Goal: Information Seeking & Learning: Find specific fact

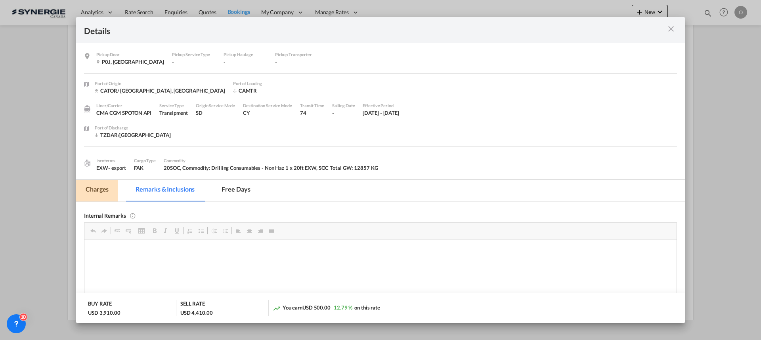
click at [100, 190] on md-tab-item "Charges" at bounding box center [97, 191] width 42 height 22
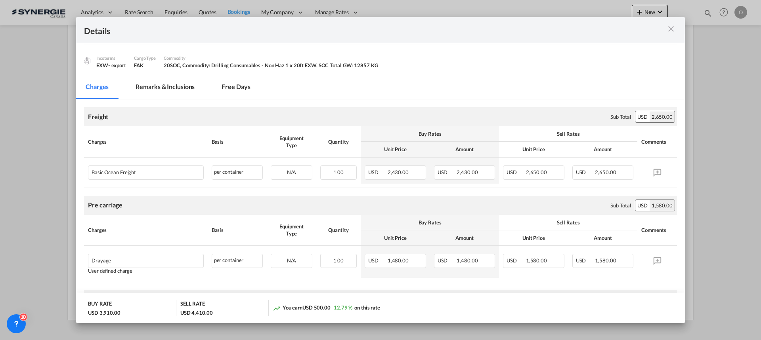
scroll to position [79, 0]
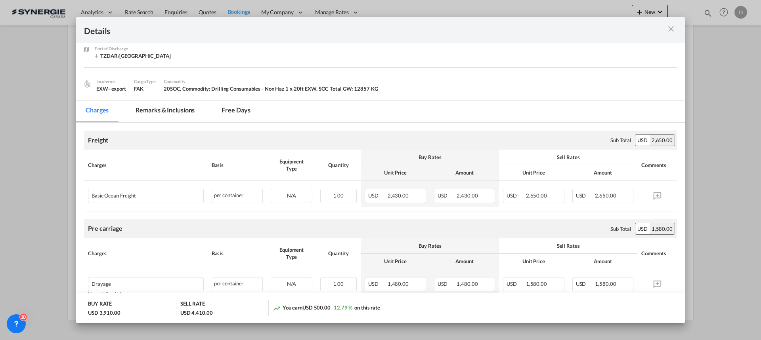
click at [155, 115] on md-tab-item "Remarks & Inclusions" at bounding box center [165, 112] width 78 height 22
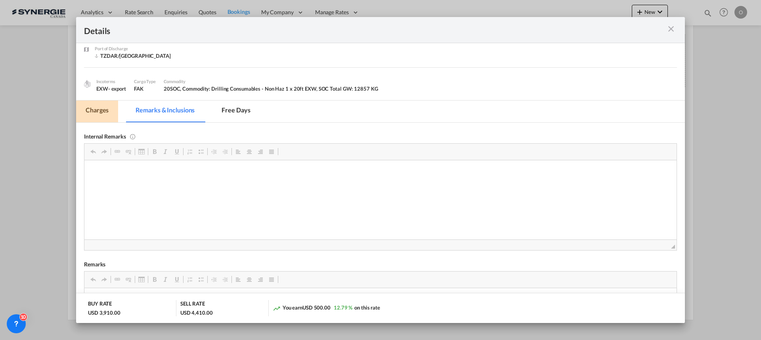
click at [108, 115] on md-tab-item "Charges" at bounding box center [97, 112] width 42 height 22
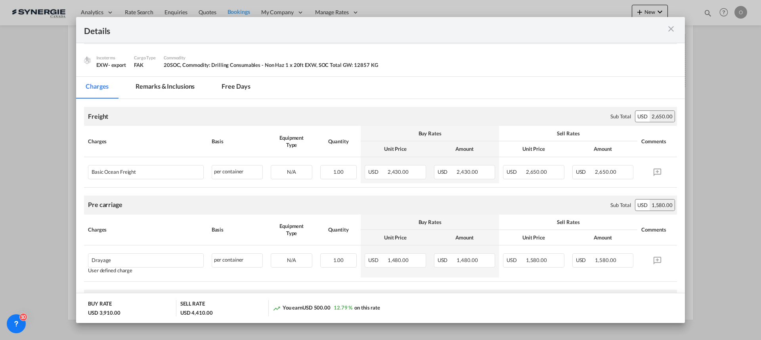
scroll to position [0, 0]
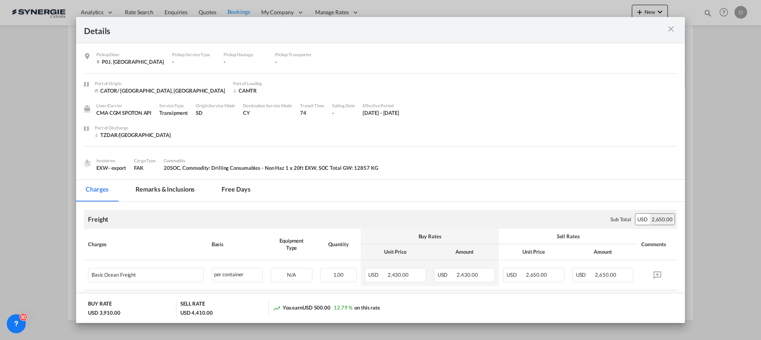
drag, startPoint x: 176, startPoint y: 192, endPoint x: 263, endPoint y: 203, distance: 87.4
click at [176, 192] on md-tab-item "Remarks & Inclusions" at bounding box center [165, 191] width 78 height 22
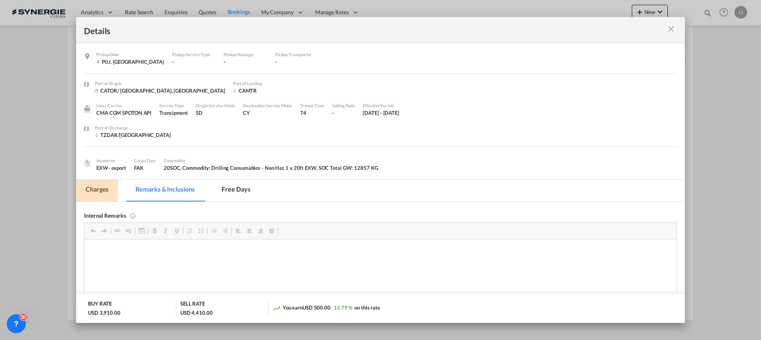
click at [107, 193] on md-tab-item "Charges" at bounding box center [97, 191] width 42 height 22
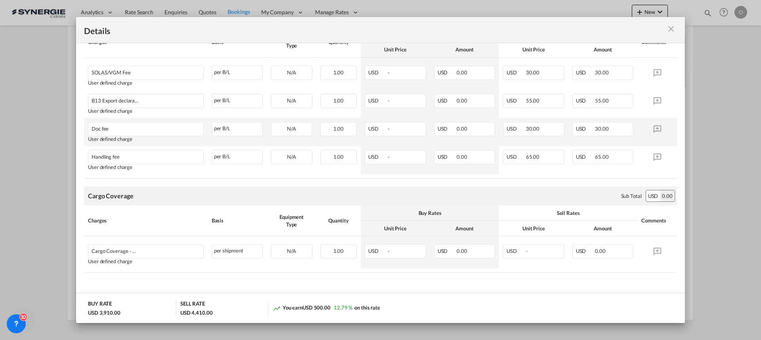
scroll to position [390, 0]
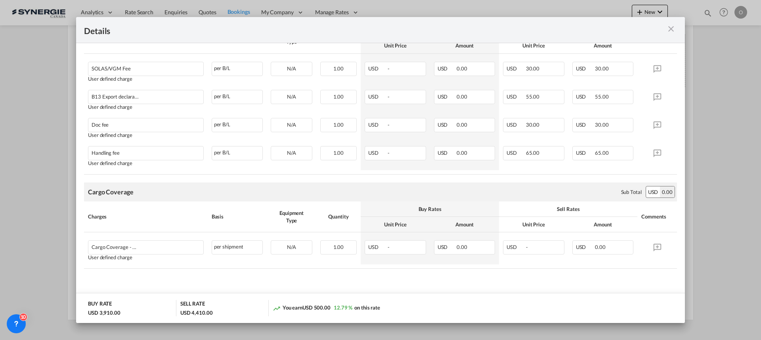
click at [669, 30] on md-icon "icon-close m-3 fg-AAA8AD cursor" at bounding box center [671, 29] width 10 height 10
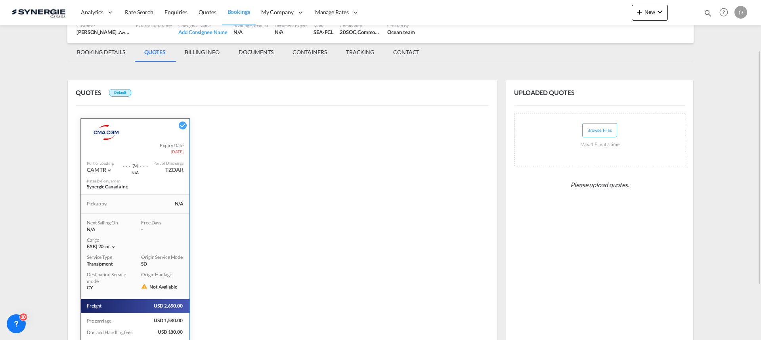
scroll to position [34, 0]
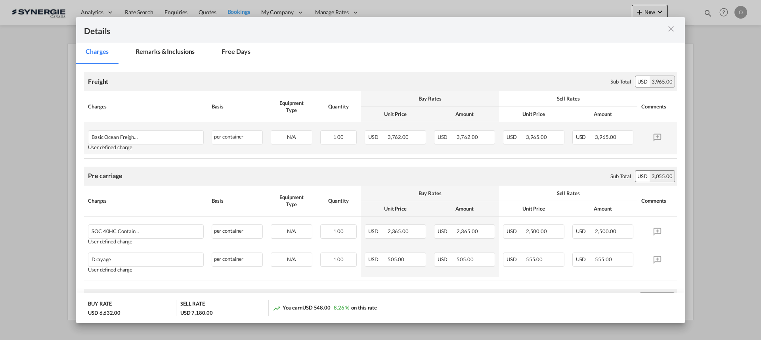
scroll to position [119, 0]
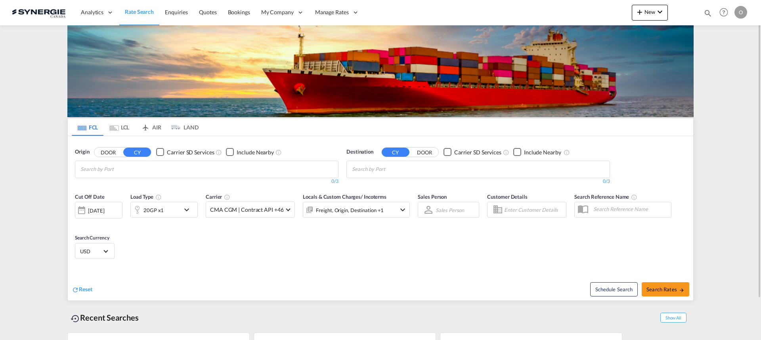
click at [710, 13] on md-icon "icon-magnify" at bounding box center [708, 13] width 9 height 9
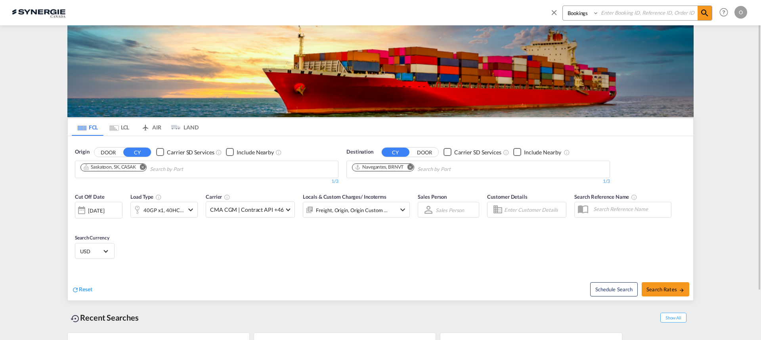
click at [681, 16] on input at bounding box center [648, 13] width 99 height 14
paste input "SYC002742"
type input "SYC002742"
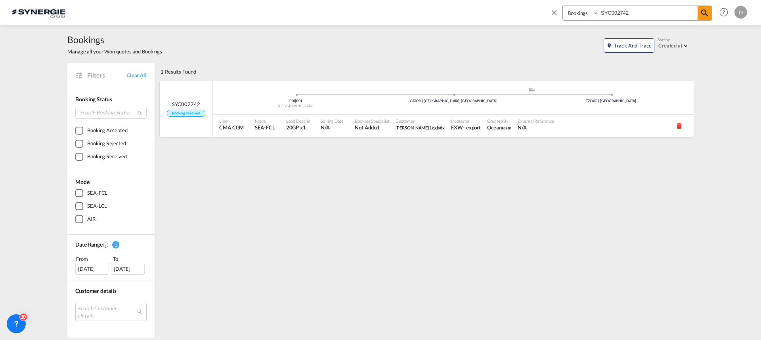
click at [396, 124] on span "[PERSON_NAME] Logistix" at bounding box center [420, 127] width 49 height 7
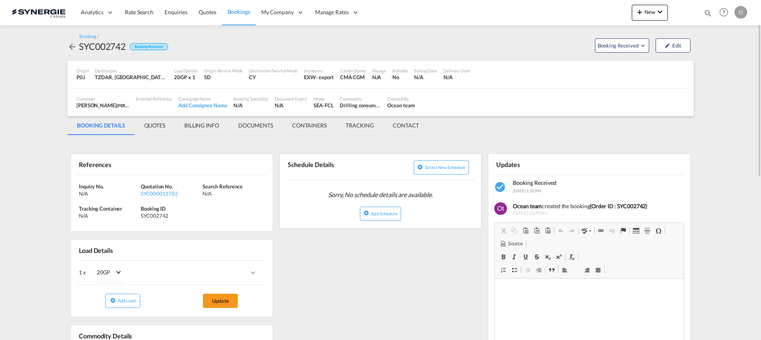
drag, startPoint x: 158, startPoint y: 126, endPoint x: 173, endPoint y: 140, distance: 19.9
click at [158, 126] on md-tab-item "QUOTES" at bounding box center [155, 125] width 40 height 19
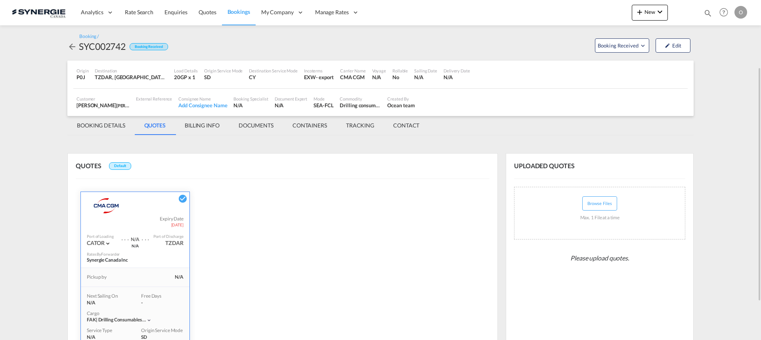
scroll to position [153, 0]
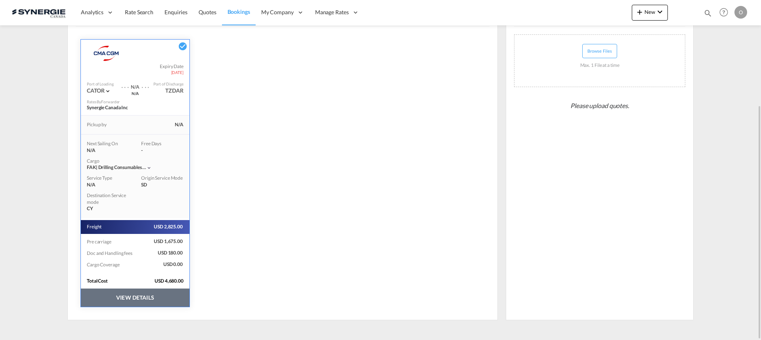
click at [140, 304] on button "VIEW DETAILS" at bounding box center [135, 298] width 109 height 18
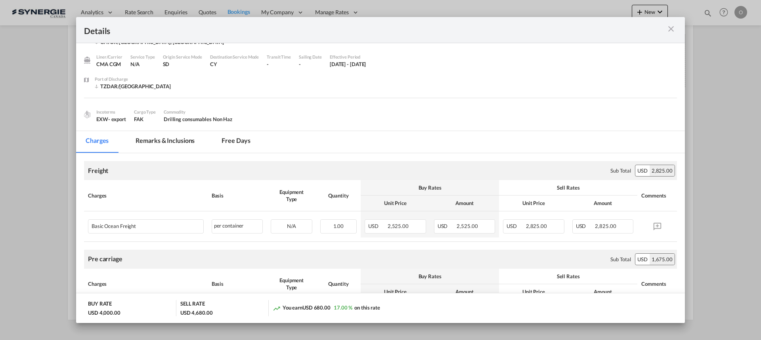
scroll to position [40, 0]
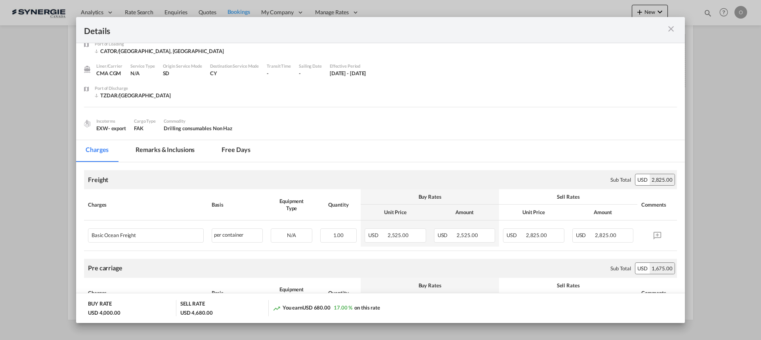
click at [670, 32] on md-icon "icon-close m-3 fg-AAA8AD cursor" at bounding box center [671, 29] width 10 height 10
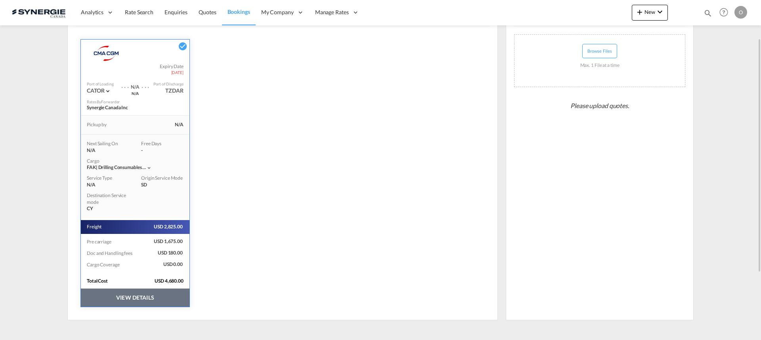
scroll to position [0, 0]
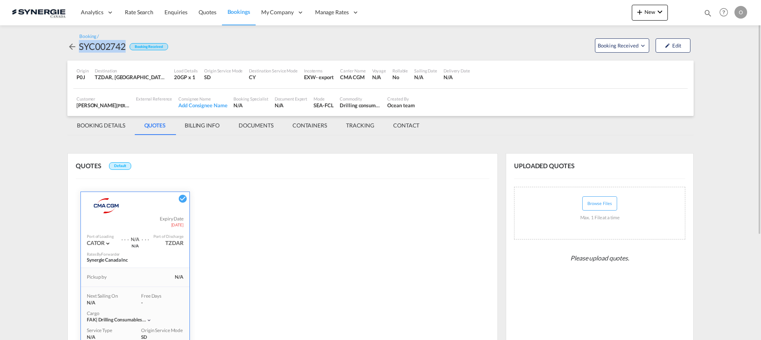
drag, startPoint x: 125, startPoint y: 47, endPoint x: 76, endPoint y: 48, distance: 49.2
click at [76, 48] on div "SYC002742 Booking Received" at bounding box center [117, 46] width 101 height 13
copy div "SYC002742"
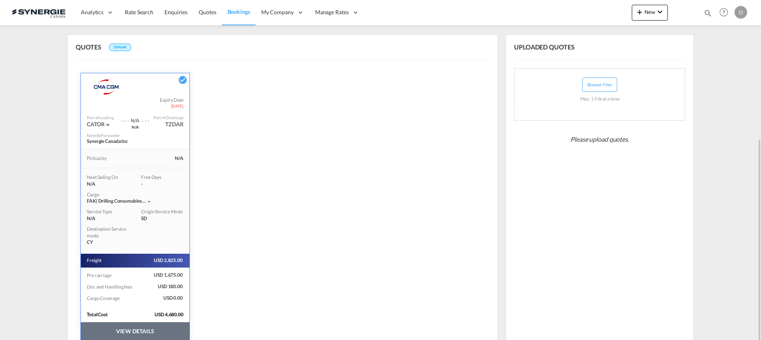
scroll to position [153, 0]
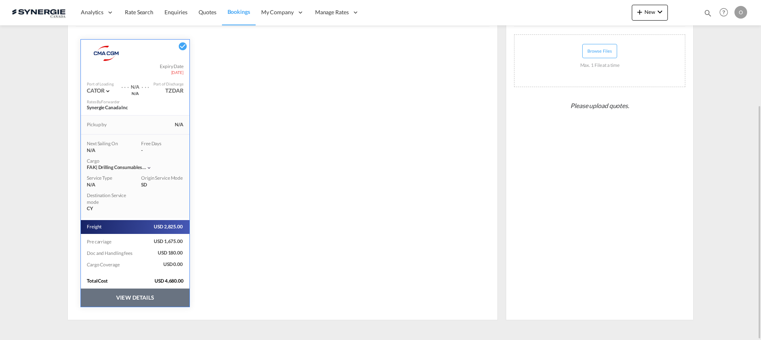
click at [159, 306] on button "VIEW DETAILS" at bounding box center [135, 298] width 109 height 18
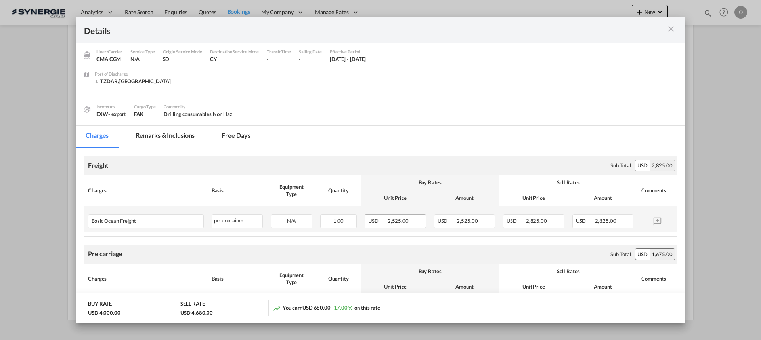
scroll to position [79, 0]
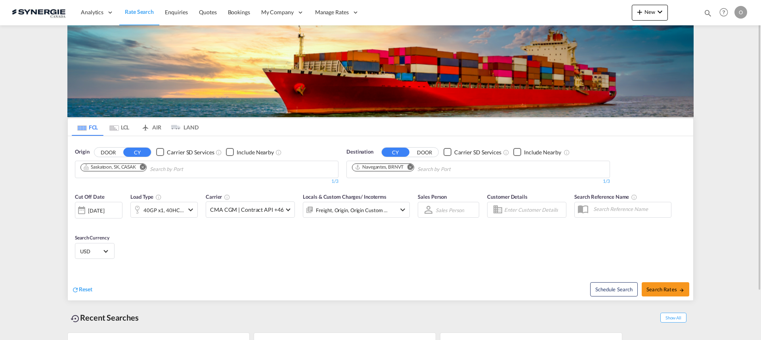
click at [708, 12] on md-icon "icon-magnify" at bounding box center [708, 13] width 9 height 9
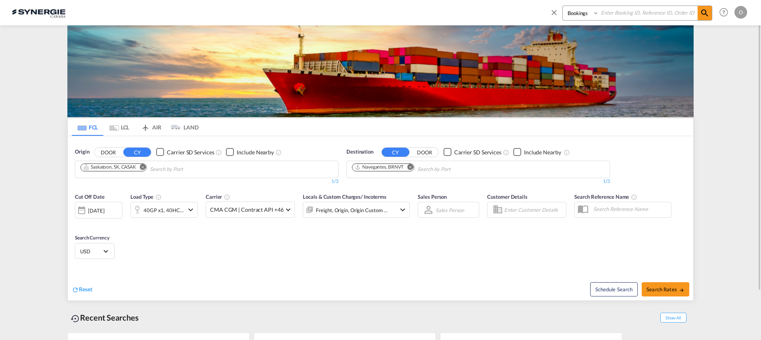
click at [637, 12] on input at bounding box center [648, 13] width 99 height 14
paste input "SYC003051"
type input "SYC003051"
click at [704, 17] on md-icon "icon-magnify" at bounding box center [705, 13] width 10 height 10
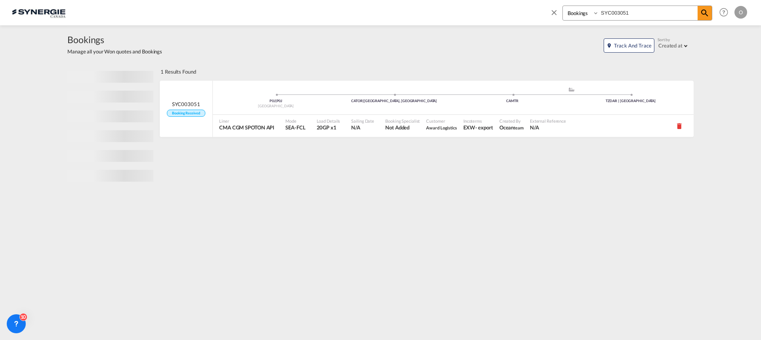
click at [519, 126] on span "team" at bounding box center [519, 127] width 10 height 5
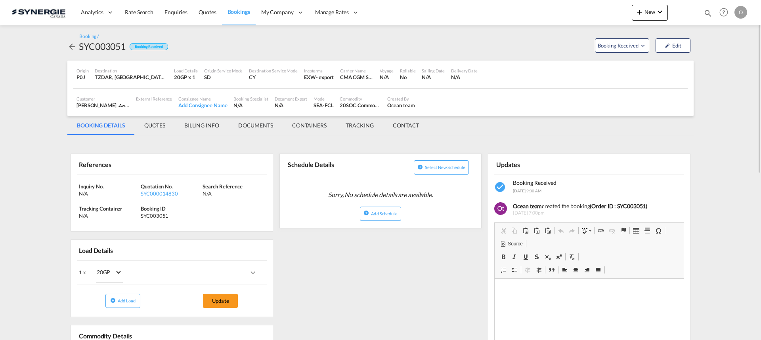
click at [151, 125] on md-tab-item "QUOTES" at bounding box center [155, 125] width 40 height 19
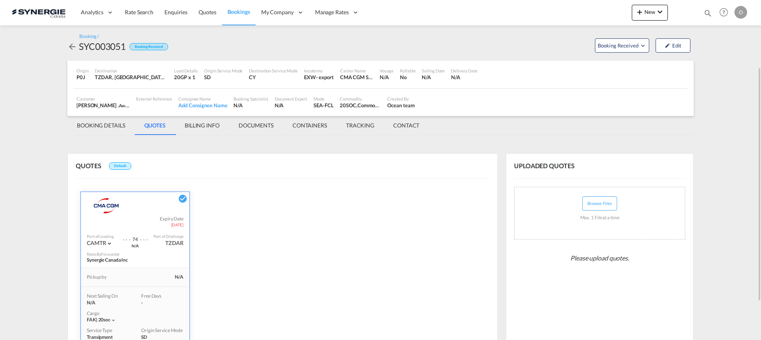
scroll to position [153, 0]
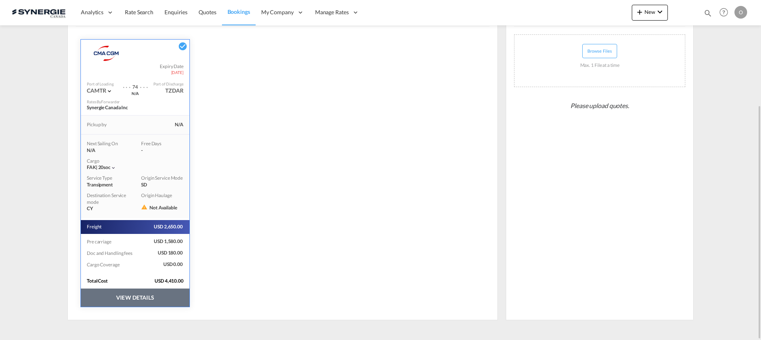
click at [167, 298] on button "VIEW DETAILS" at bounding box center [135, 298] width 109 height 18
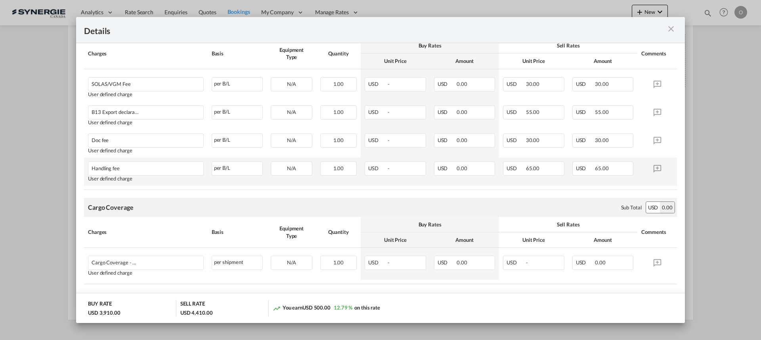
scroll to position [390, 0]
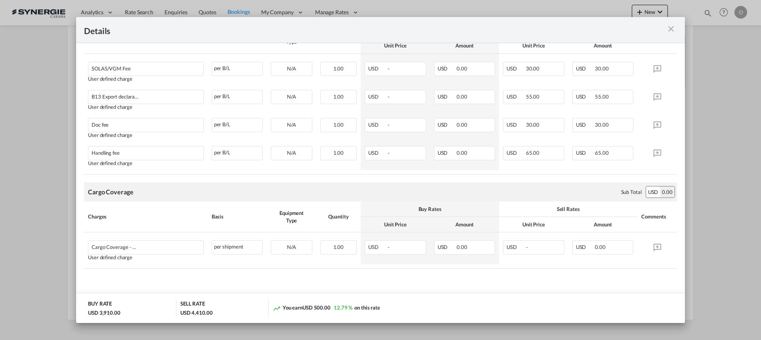
click at [668, 28] on md-icon "icon-close m-3 fg-AAA8AD cursor" at bounding box center [671, 29] width 10 height 10
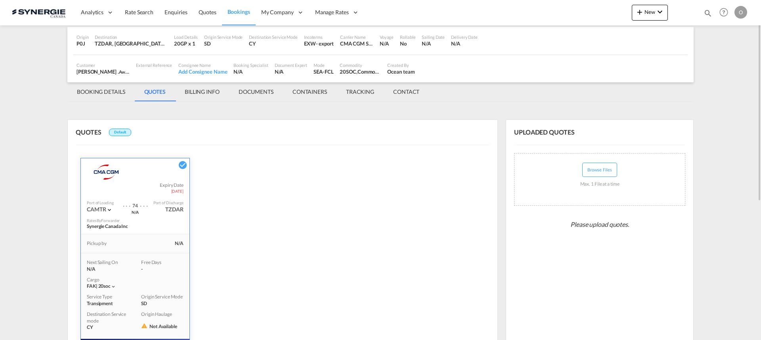
scroll to position [0, 0]
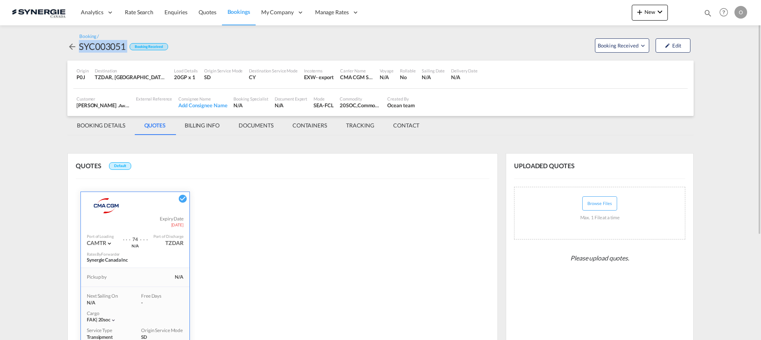
drag, startPoint x: 126, startPoint y: 44, endPoint x: 72, endPoint y: 47, distance: 54.4
click at [72, 47] on div "SYC003051 Booking Received" at bounding box center [117, 46] width 101 height 13
copy div "SYC003051"
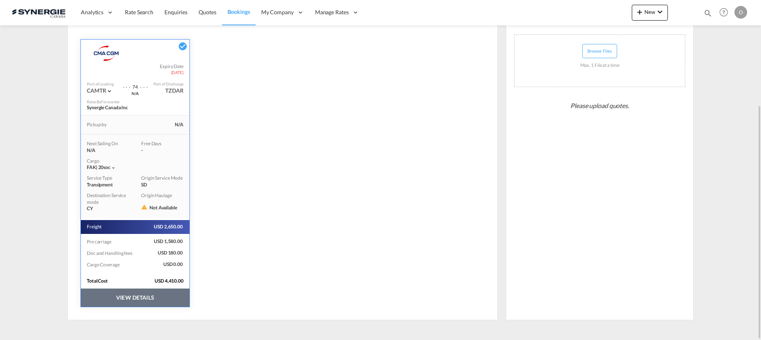
click at [159, 297] on button "VIEW DETAILS" at bounding box center [135, 298] width 109 height 18
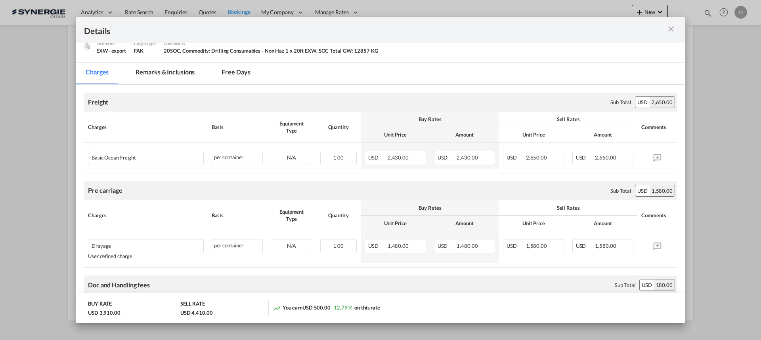
scroll to position [119, 0]
click at [179, 69] on md-tab-item "Remarks & Inclusions" at bounding box center [165, 72] width 78 height 22
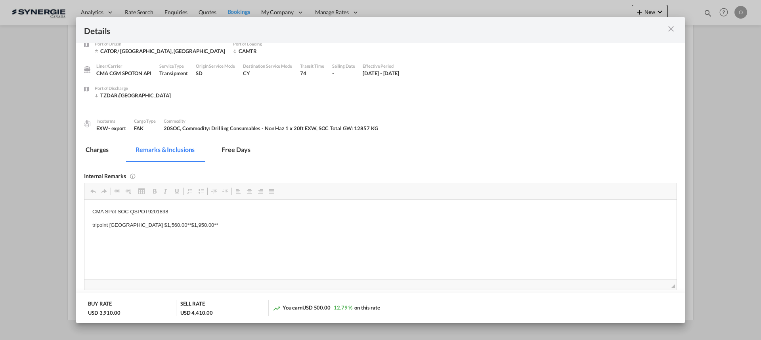
scroll to position [79, 0]
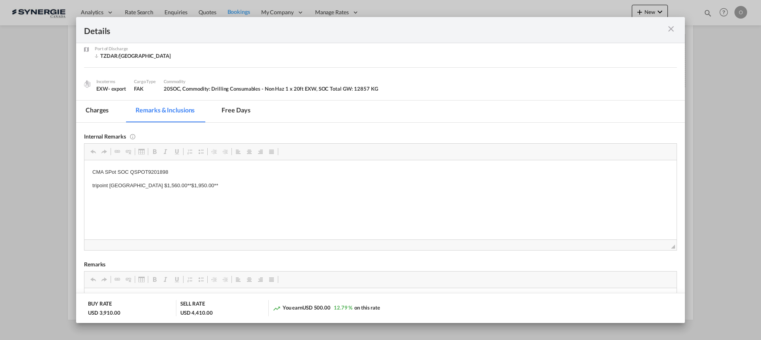
drag, startPoint x: 169, startPoint y: 172, endPoint x: 132, endPoint y: 172, distance: 37.7
drag, startPoint x: 131, startPoint y: 172, endPoint x: 167, endPoint y: 173, distance: 35.7
click at [167, 173] on p "CMA SPot SOC QSPOT9201898" at bounding box center [380, 172] width 576 height 8
copy p "QSPOT9201898"
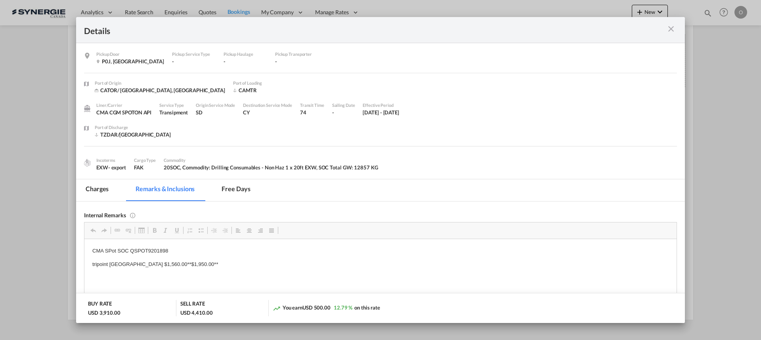
scroll to position [0, 0]
click at [669, 28] on md-icon "icon-close m-3 fg-AAA8AD cursor" at bounding box center [671, 29] width 10 height 10
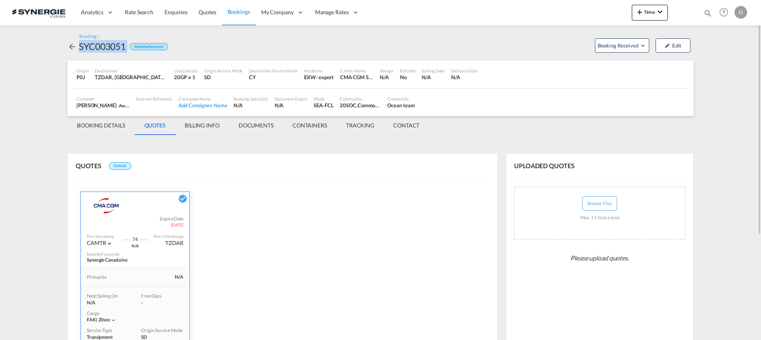
drag, startPoint x: 127, startPoint y: 46, endPoint x: 77, endPoint y: 51, distance: 51.0
click at [77, 51] on div "SYC003051 Booking Received" at bounding box center [117, 46] width 101 height 13
copy div "SYC003051"
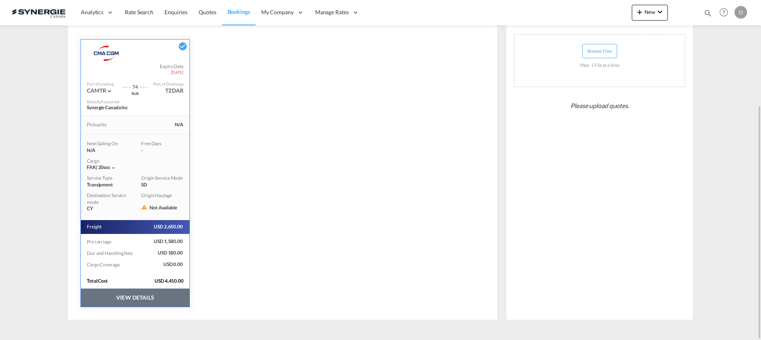
click at [161, 298] on button "VIEW DETAILS" at bounding box center [135, 298] width 109 height 18
